Goal: Task Accomplishment & Management: Manage account settings

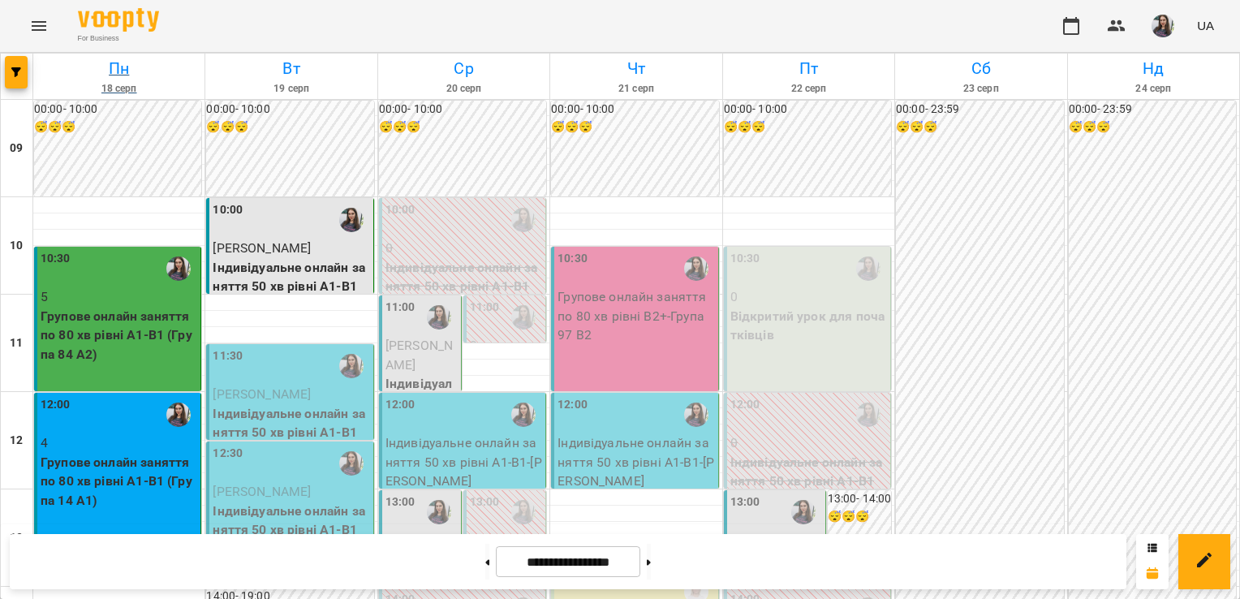
scroll to position [936, 0]
click at [273, 404] on p "Індивідуальне онлайн заняття 50 хв рівні А1-В1" at bounding box center [291, 423] width 157 height 38
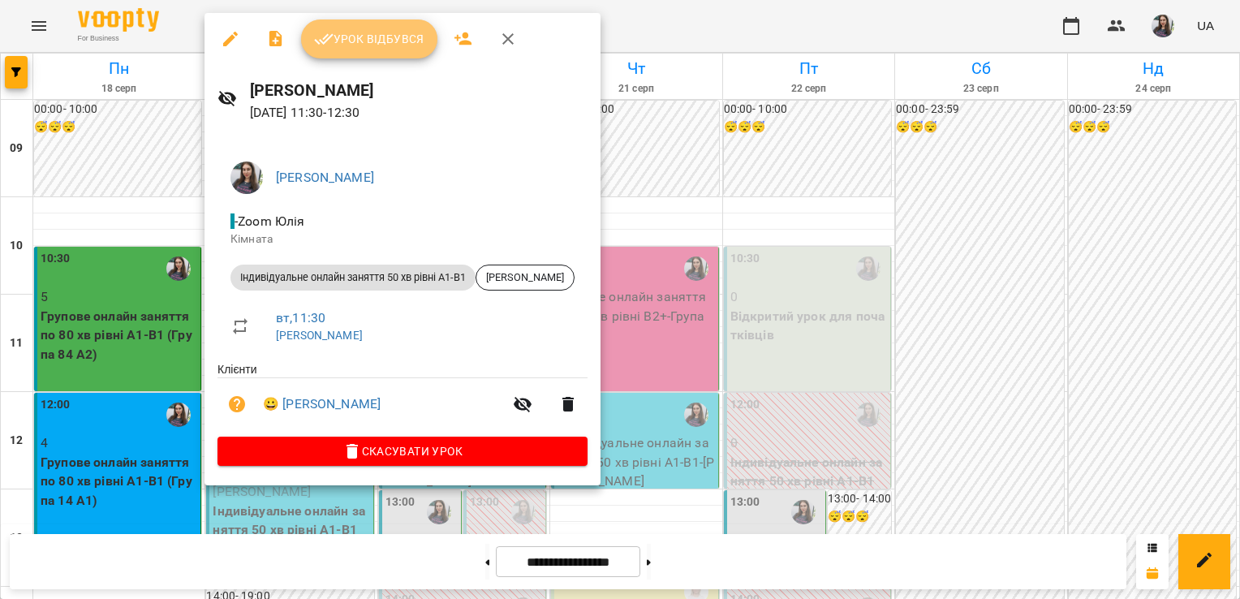
click at [334, 32] on span "Урок відбувся" at bounding box center [369, 38] width 110 height 19
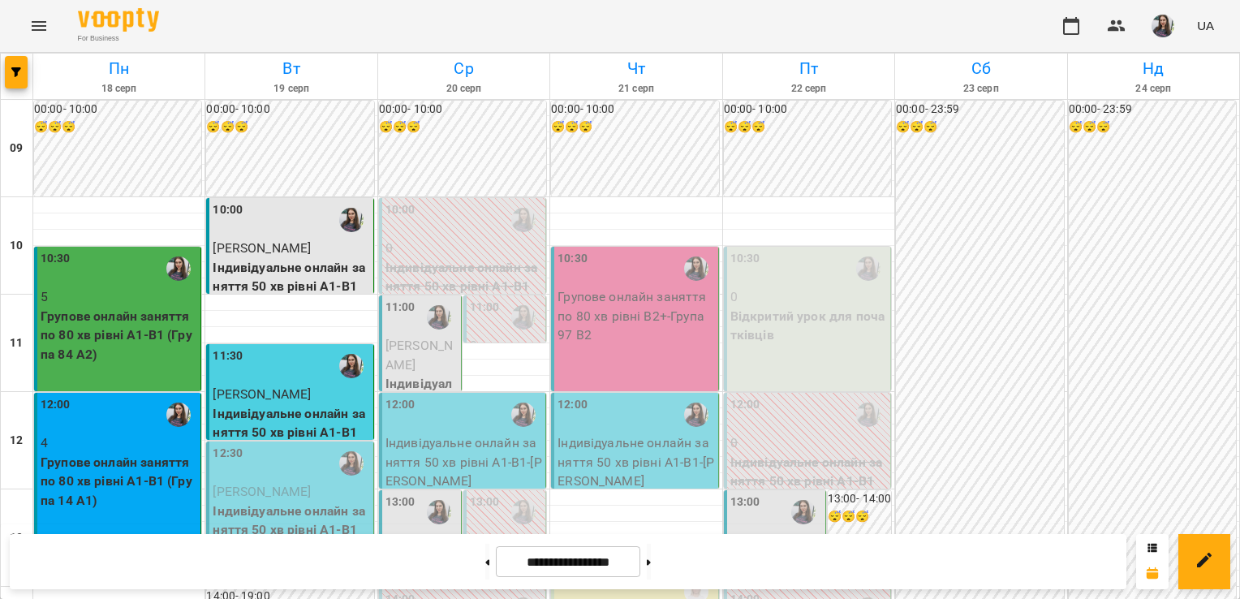
scroll to position [354, 0]
click at [277, 501] on p "Індивідуальне онлайн заняття 50 хв рівні А1-В1" at bounding box center [291, 520] width 157 height 38
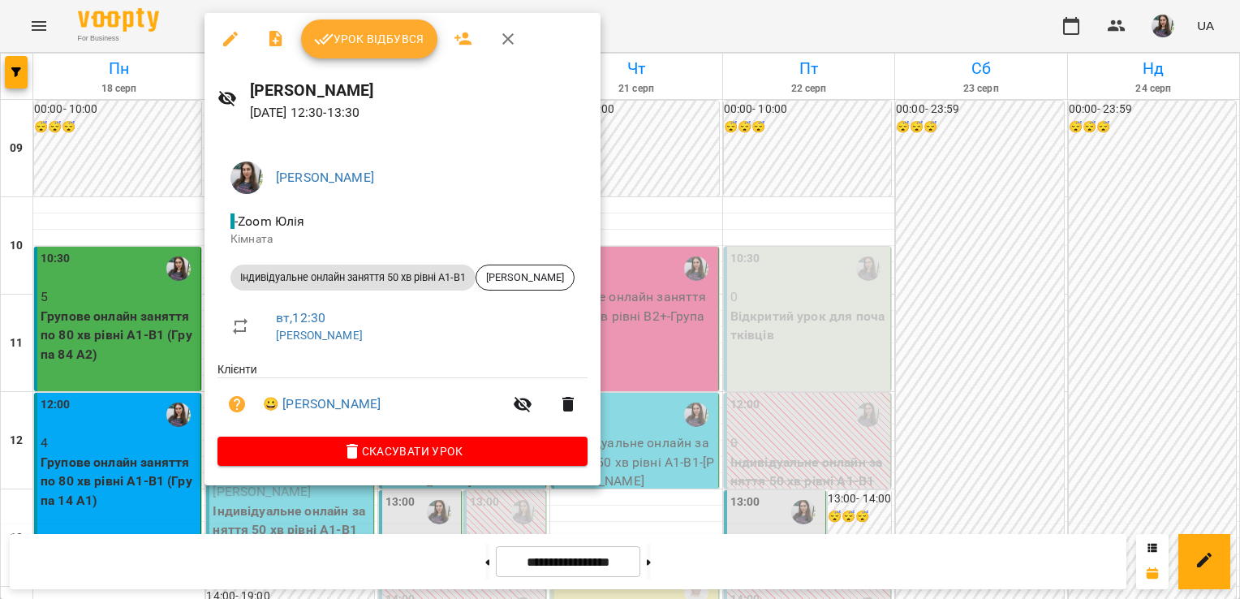
click at [381, 54] on button "Урок відбувся" at bounding box center [369, 38] width 136 height 39
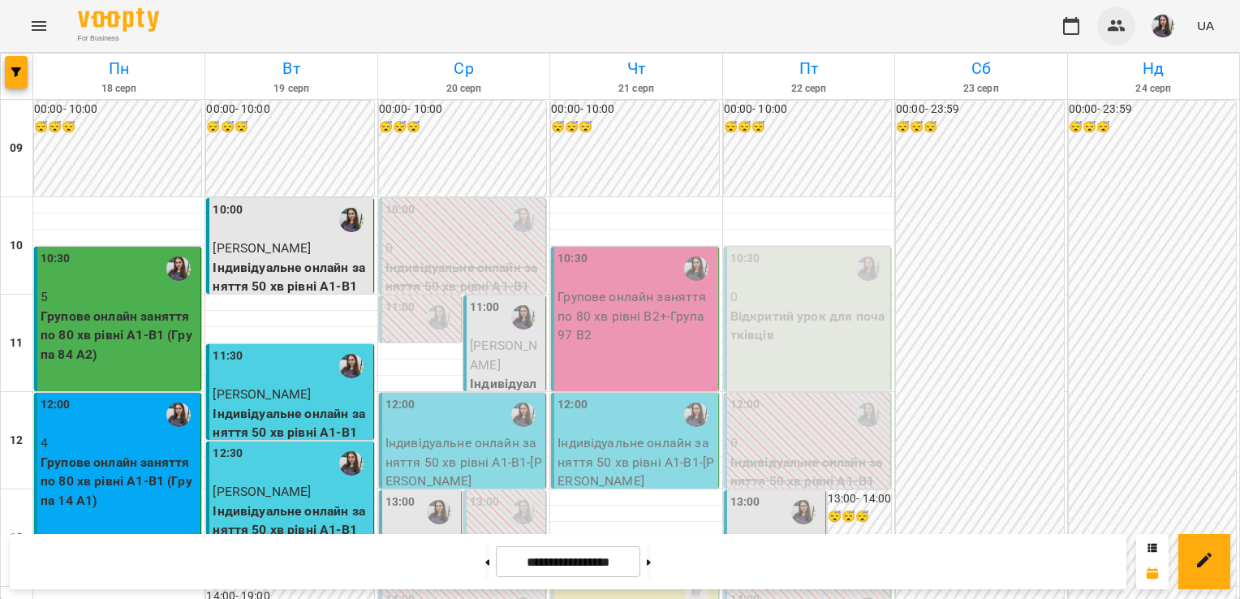
scroll to position [875, 0]
